Goal: Task Accomplishment & Management: Use online tool/utility

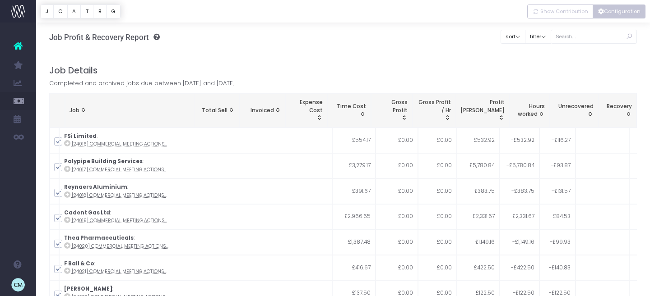
click at [623, 9] on button "Configuration" at bounding box center [619, 12] width 53 height 14
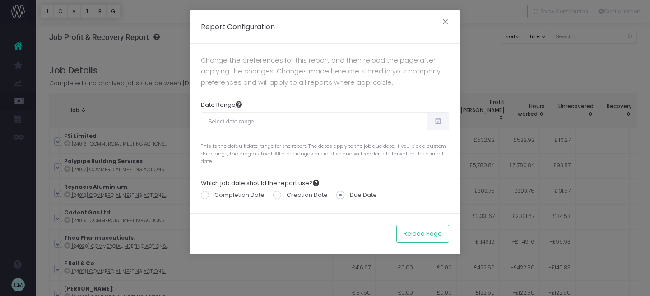
click at [443, 123] on span at bounding box center [438, 121] width 22 height 18
type input "[DATE]"
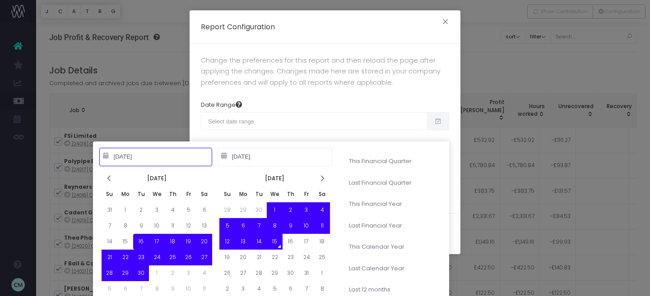
type input "[DATE]"
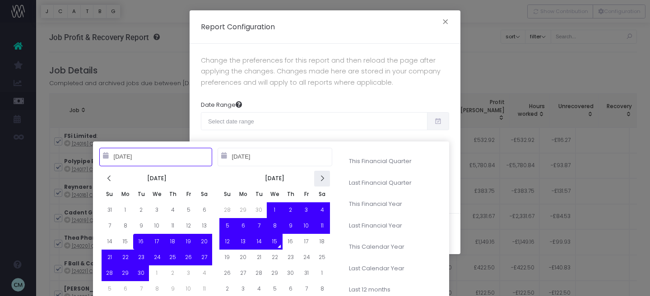
type input "[DATE]"
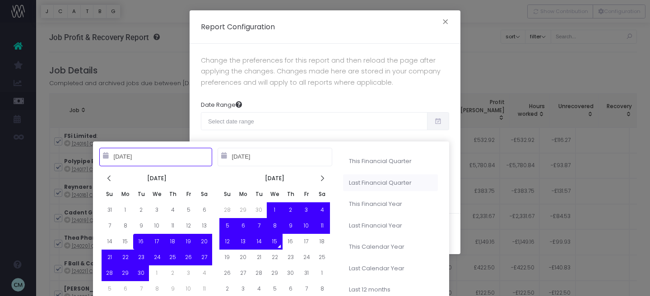
type input "[DATE]"
type input "09-30-2026"
type input "[DATE]"
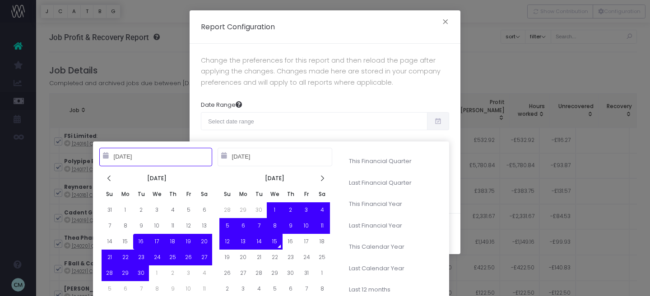
type input "[DATE]"
type input "10-01-2024"
type input "09-30-2025"
type input "09-16-2025"
type input "10-15-2025"
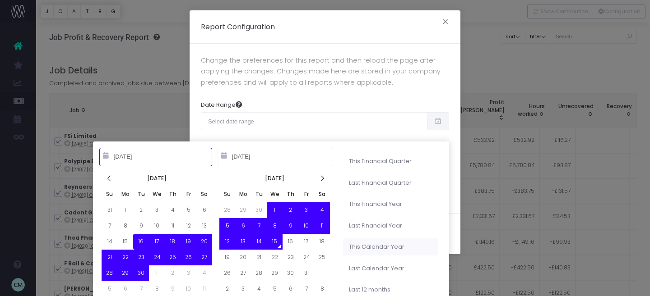
type input "01-01-2025"
type input "12-31-2025"
type input "09-16-2025"
type input "10-15-2025"
type input "01-01-2024"
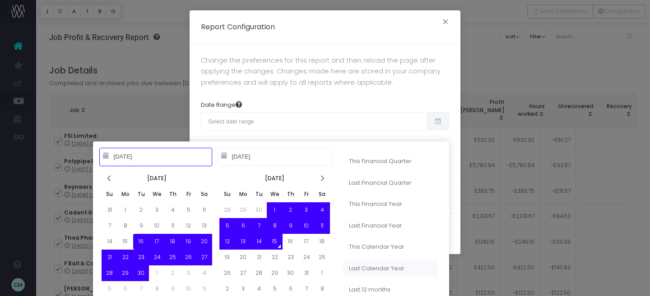
type input "12-31-2024"
type input "09-16-2025"
type input "10-15-2025"
type input "01-01-2025"
type input "12-31-2025"
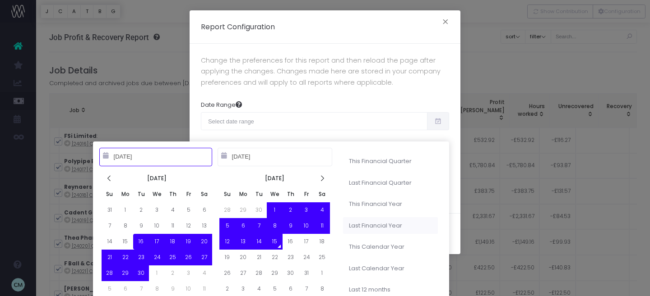
type input "09-16-2025"
type input "10-15-2025"
type input "10-01-2024"
type input "09-30-2025"
type input "10-01-2025"
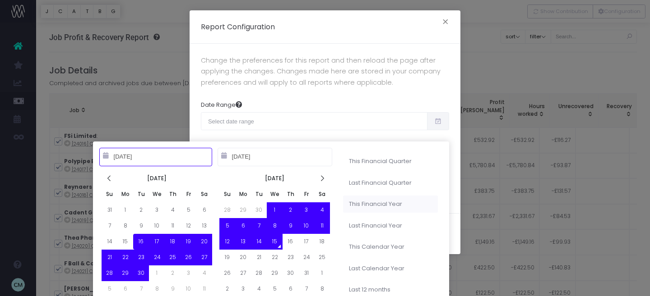
type input "09-30-2026"
type input "09-16-2025"
type input "10-15-2025"
type input "07-01-2025"
type input "09-30-2025"
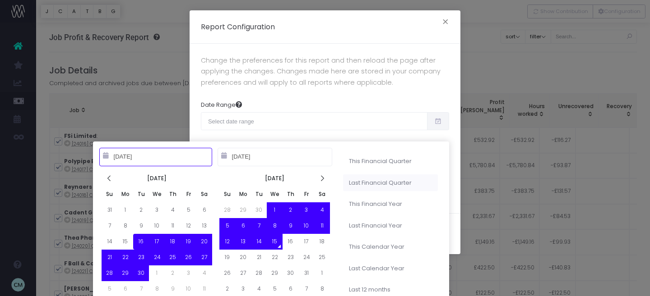
click at [381, 185] on li "Last Financial Quarter" at bounding box center [390, 183] width 95 height 17
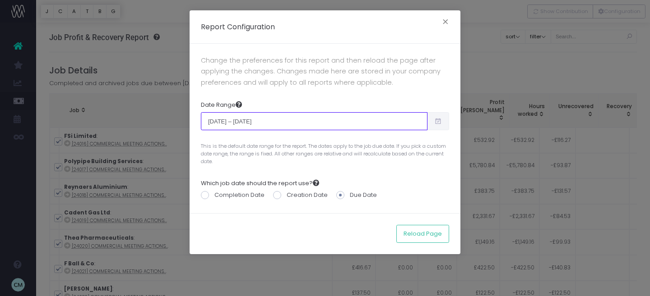
click at [333, 117] on input "Jul 1st 2025 – Sep 30th 2025" at bounding box center [314, 121] width 227 height 18
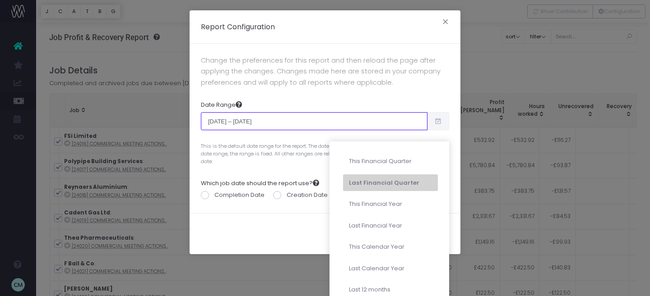
click at [229, 116] on input "Jul 1st 2025 – Sep 30th 2025" at bounding box center [314, 121] width 227 height 18
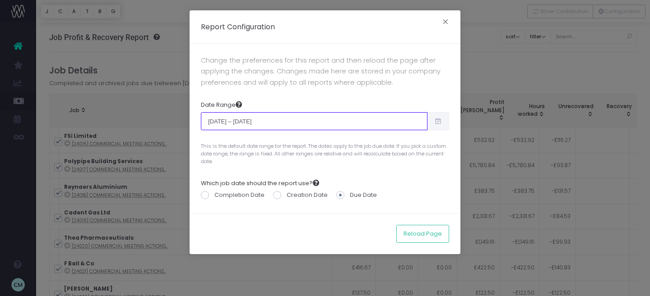
click at [216, 121] on input "Jul 1st 2025 – Sep 30th 2025" at bounding box center [314, 121] width 227 height 18
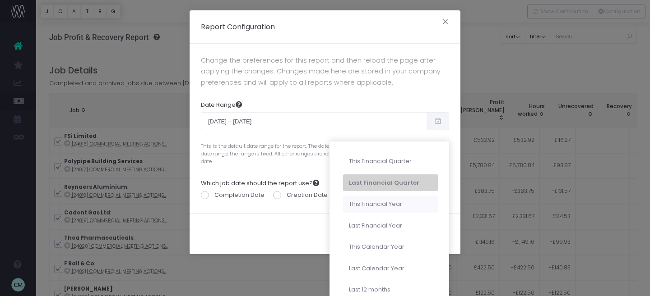
click at [357, 207] on li "This Financial Year" at bounding box center [390, 204] width 95 height 17
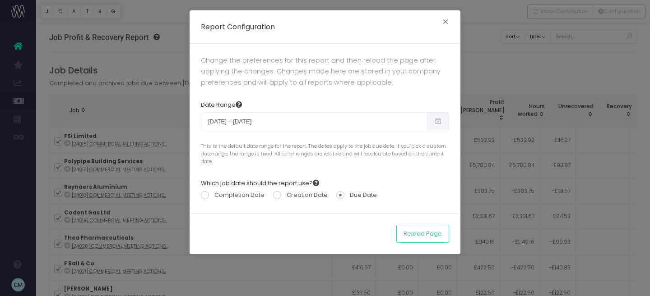
click at [435, 121] on icon at bounding box center [438, 121] width 8 height 0
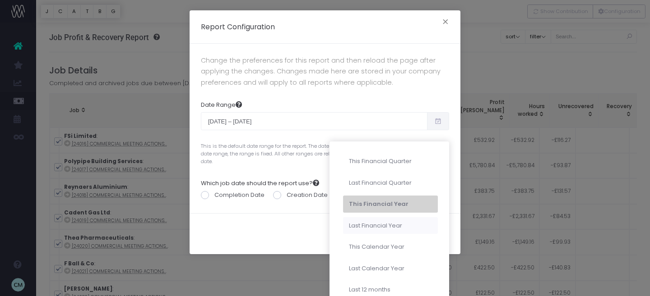
click at [383, 230] on li "Last Financial Year" at bounding box center [390, 226] width 95 height 17
type input "Oct 1st 2024 – Sep 30th 2025"
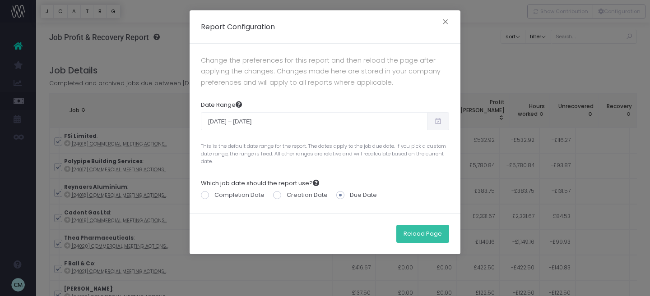
click at [429, 237] on button "Reload Page" at bounding box center [422, 234] width 53 height 18
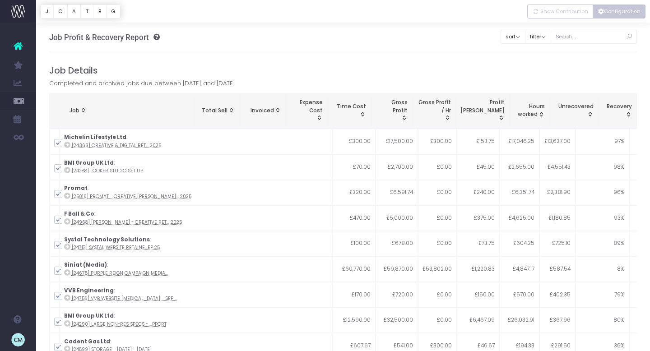
click at [614, 11] on button "Configuration" at bounding box center [619, 12] width 53 height 14
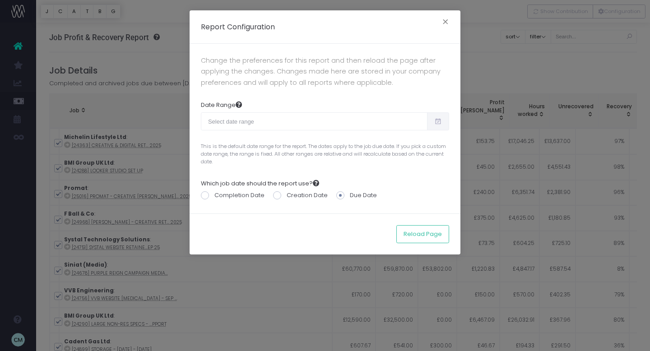
click at [431, 126] on span at bounding box center [438, 121] width 22 height 18
type input "[DATE]"
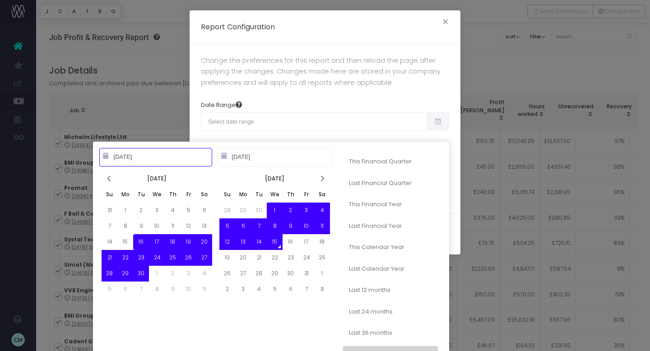
type input "[DATE]"
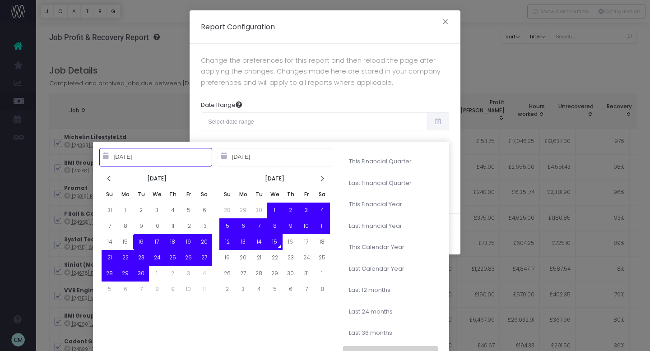
type input "[DATE]"
click at [324, 179] on icon at bounding box center [322, 179] width 8 height 8
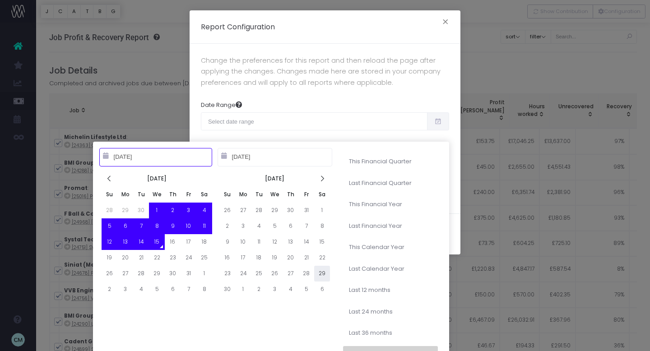
type input "10-15-2024"
type input "10-14-2025"
type input "11-29-2025"
type input "10-15-2025"
type input "10-01-2024"
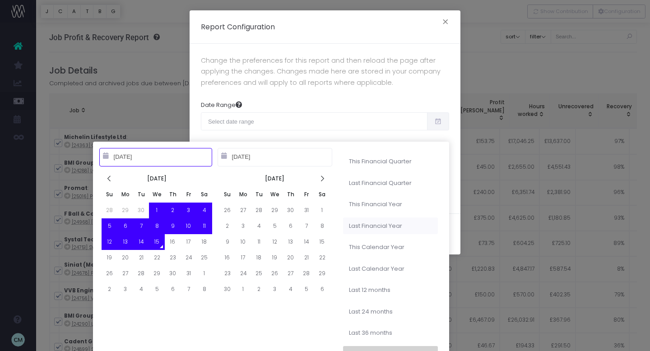
type input "09-30-2025"
click at [357, 227] on li "Last Financial Year" at bounding box center [390, 226] width 95 height 17
type input "Oct 1st 2024 – Sep 30th 2025"
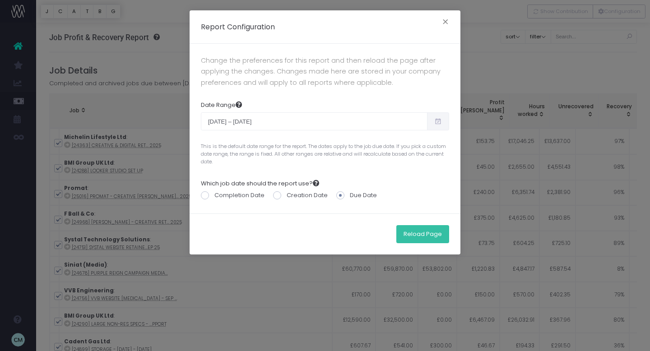
click at [418, 239] on button "Reload Page" at bounding box center [422, 234] width 53 height 18
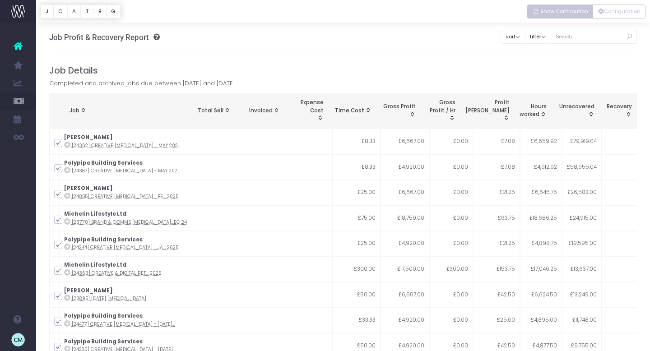
click at [564, 15] on button "Show Contribution" at bounding box center [560, 12] width 66 height 14
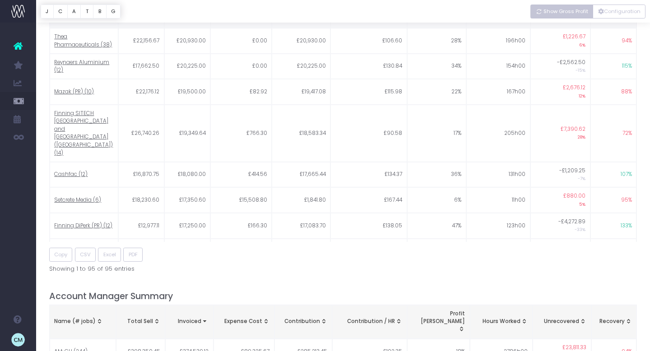
scroll to position [985, 0]
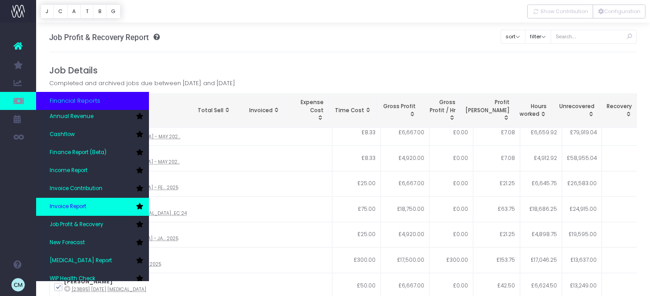
scroll to position [28, 0]
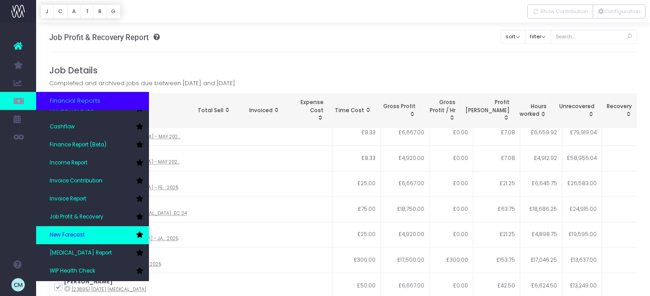
click at [69, 237] on span "New Forecast" at bounding box center [67, 236] width 35 height 8
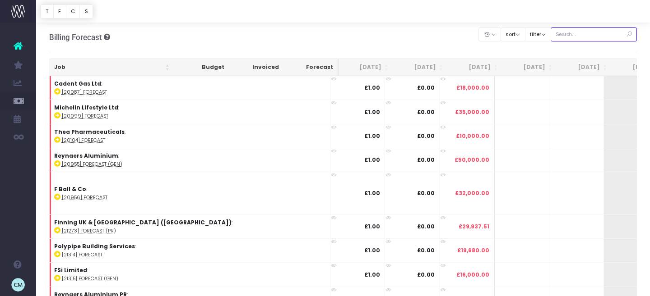
click at [584, 34] on input "text" at bounding box center [594, 35] width 87 height 14
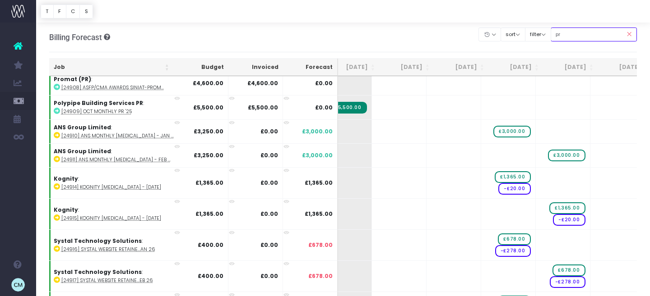
scroll to position [2482, 287]
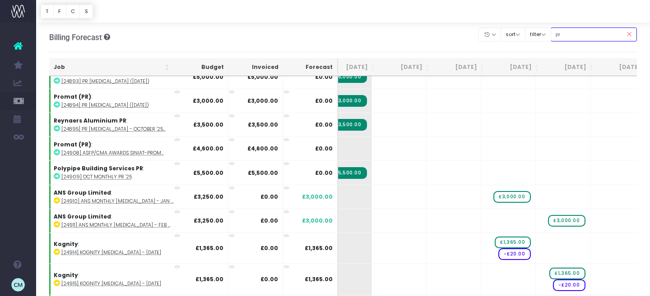
click at [592, 35] on input "pr" at bounding box center [594, 35] width 87 height 14
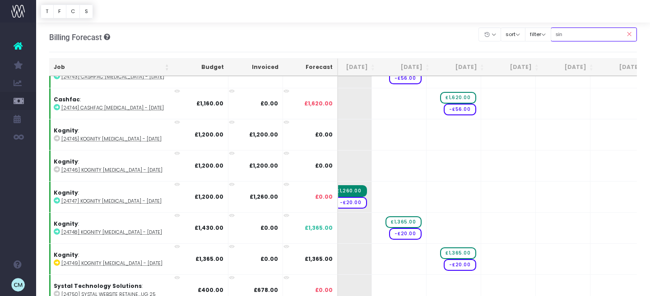
type input "siniat pr"
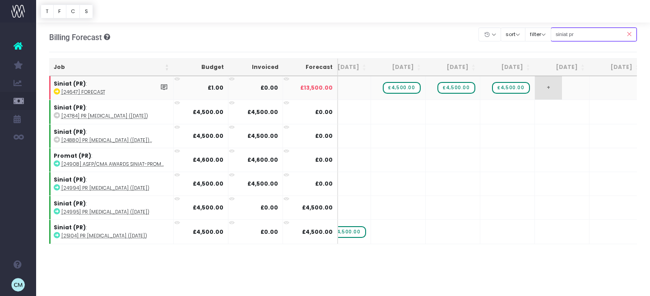
scroll to position [0, 0]
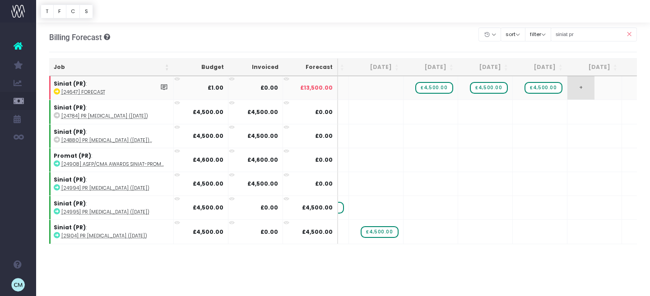
click at [583, 88] on span "+" at bounding box center [580, 87] width 27 height 23
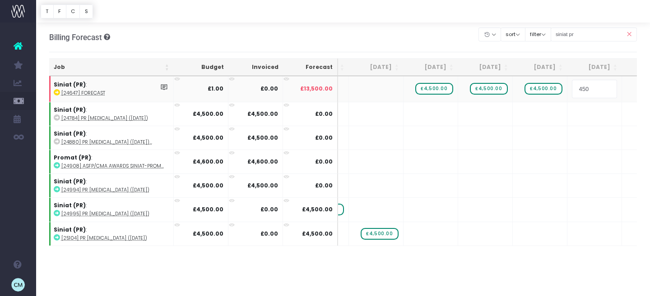
type input "4500"
click at [590, 116] on body "Oh my... this is bad. [PERSON_NAME] wasn't able to load this page. Please conta…" at bounding box center [325, 148] width 650 height 296
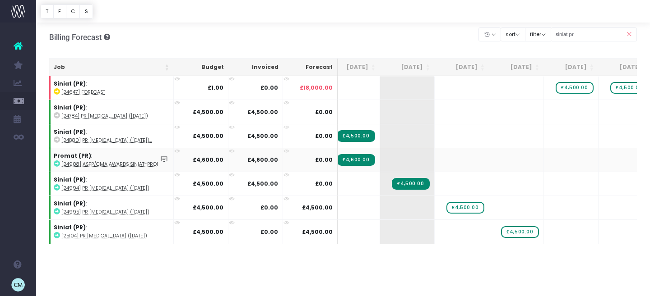
click at [56, 165] on icon at bounding box center [57, 164] width 6 height 6
